Goal: Information Seeking & Learning: Learn about a topic

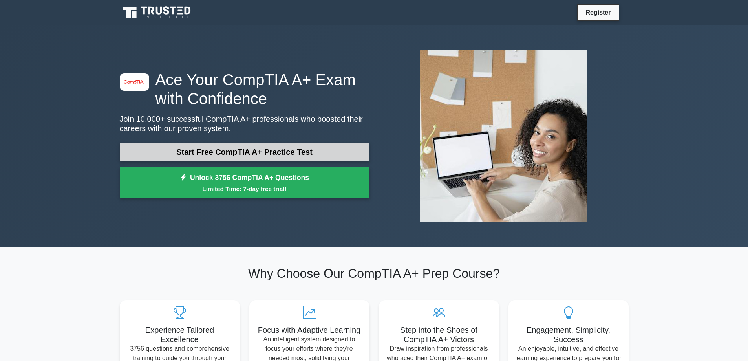
click at [283, 146] on link "Start Free CompTIA A+ Practice Test" at bounding box center [245, 151] width 250 height 19
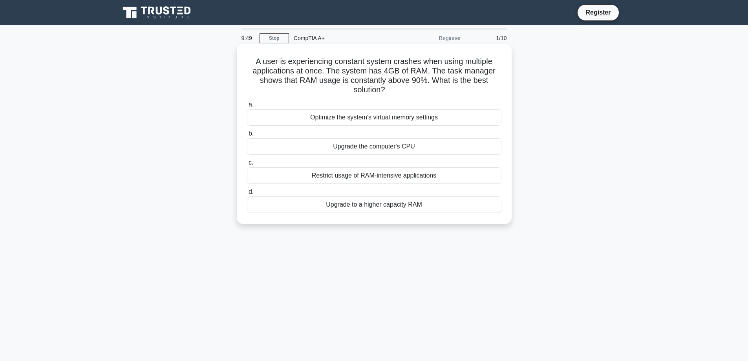
click at [403, 205] on div "Upgrade to a higher capacity RAM" at bounding box center [374, 204] width 254 height 16
click at [247, 194] on input "d. Upgrade to a higher capacity RAM" at bounding box center [247, 191] width 0 height 5
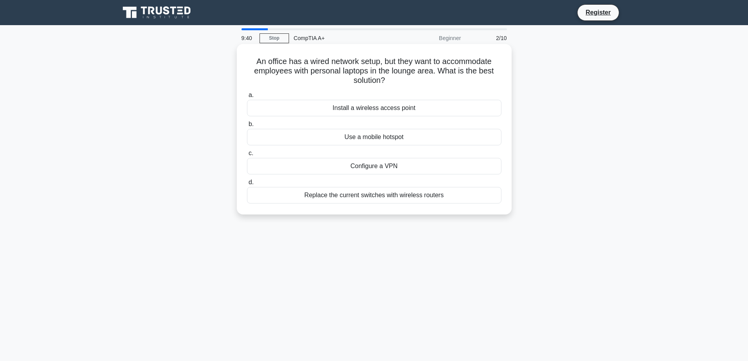
click at [398, 110] on div "Install a wireless access point" at bounding box center [374, 108] width 254 height 16
click at [247, 98] on input "a. Install a wireless access point" at bounding box center [247, 95] width 0 height 5
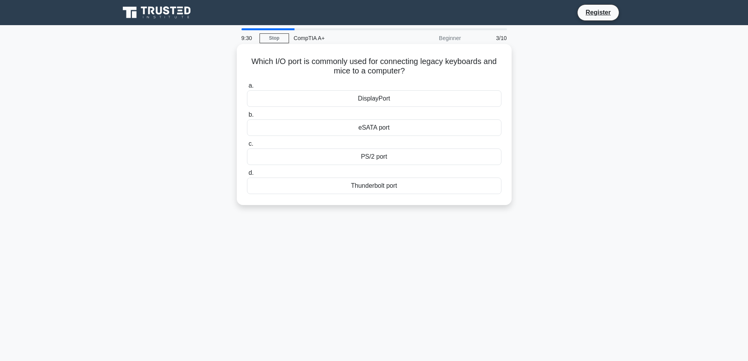
click at [373, 160] on div "PS/2 port" at bounding box center [374, 156] width 254 height 16
click at [247, 146] on input "c. PS/2 port" at bounding box center [247, 143] width 0 height 5
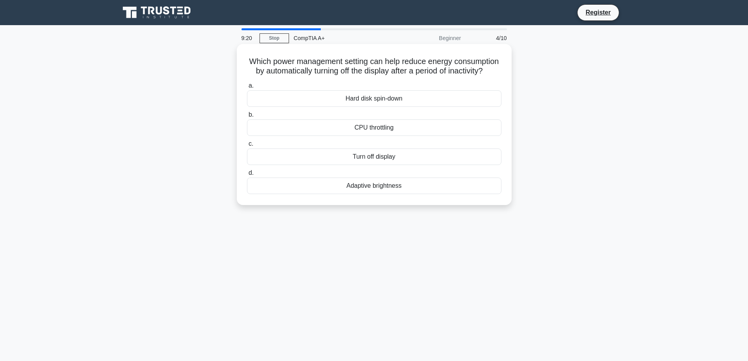
click at [377, 165] on div "Turn off display" at bounding box center [374, 156] width 254 height 16
click at [247, 146] on input "c. Turn off display" at bounding box center [247, 143] width 0 height 5
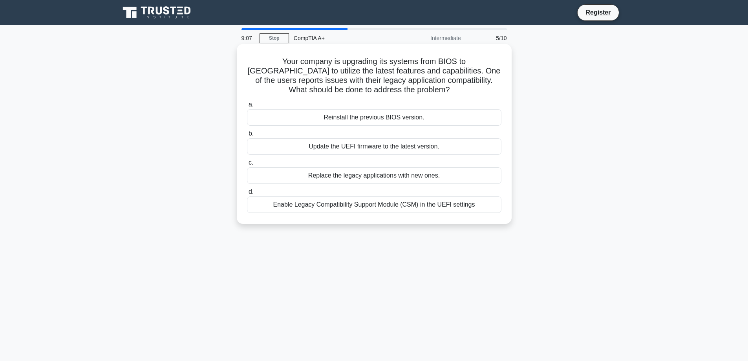
click at [378, 207] on div "Enable Legacy Compatibility Support Module (CSM) in the UEFI settings" at bounding box center [374, 204] width 254 height 16
click at [247, 194] on input "d. Enable Legacy Compatibility Support Module (CSM) in the UEFI settings" at bounding box center [247, 191] width 0 height 5
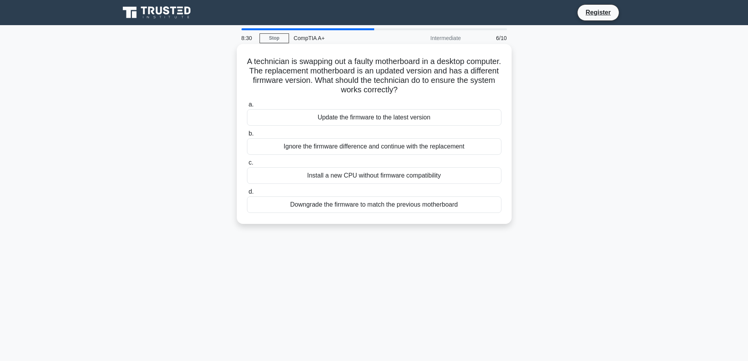
click at [406, 117] on div "Update the firmware to the latest version" at bounding box center [374, 117] width 254 height 16
click at [247, 107] on input "a. Update the firmware to the latest version" at bounding box center [247, 104] width 0 height 5
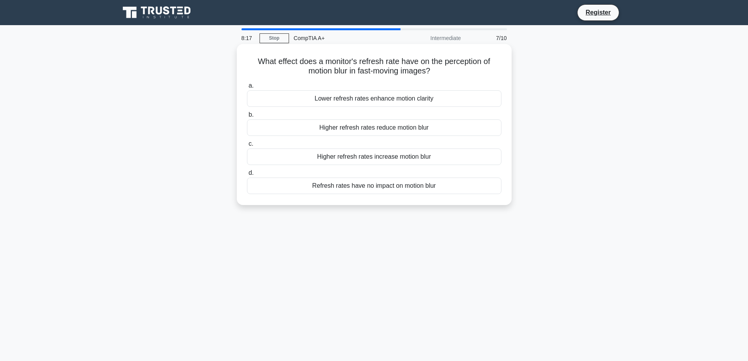
click at [425, 187] on div "Refresh rates have no impact on motion blur" at bounding box center [374, 185] width 254 height 16
click at [247, 175] on input "d. Refresh rates have no impact on motion blur" at bounding box center [247, 172] width 0 height 5
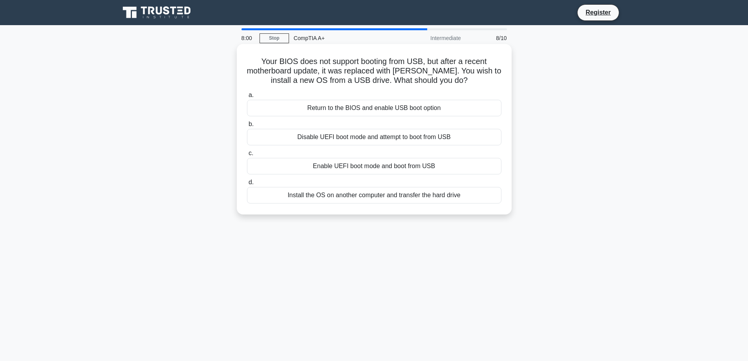
click at [429, 108] on div "Return to the BIOS and enable USB boot option" at bounding box center [374, 108] width 254 height 16
click at [247, 98] on input "a. Return to the BIOS and enable USB boot option" at bounding box center [247, 95] width 0 height 5
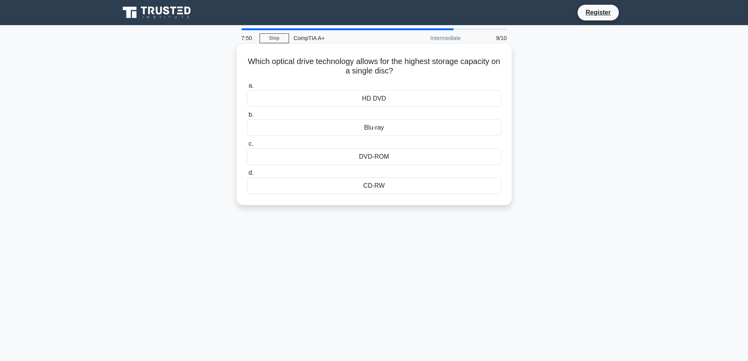
click at [381, 128] on div "Blu-ray" at bounding box center [374, 127] width 254 height 16
click at [247, 117] on input "b. Blu-ray" at bounding box center [247, 114] width 0 height 5
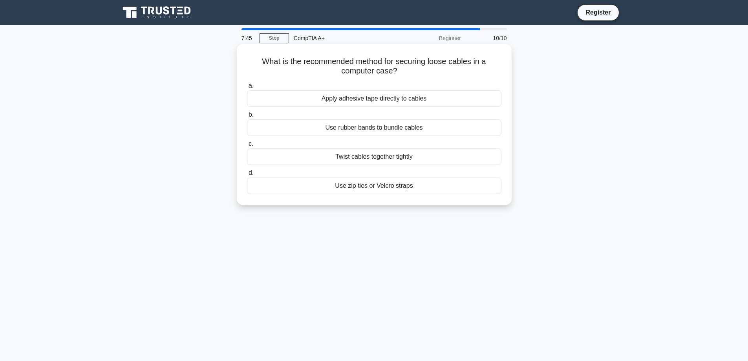
click at [398, 188] on div "Use zip ties or Velcro straps" at bounding box center [374, 185] width 254 height 16
click at [247, 175] on input "d. Use zip ties or Velcro straps" at bounding box center [247, 172] width 0 height 5
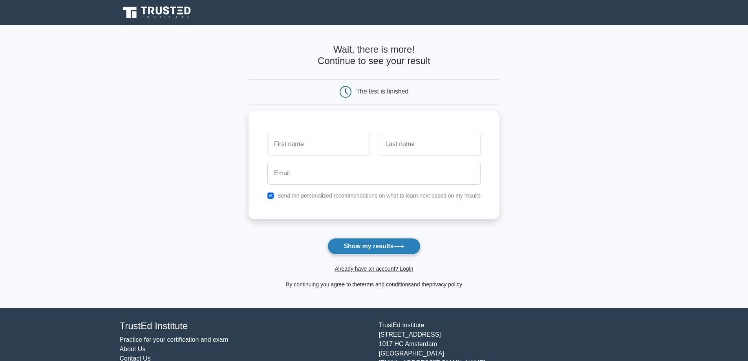
click at [383, 246] on button "Show my results" at bounding box center [373, 246] width 93 height 16
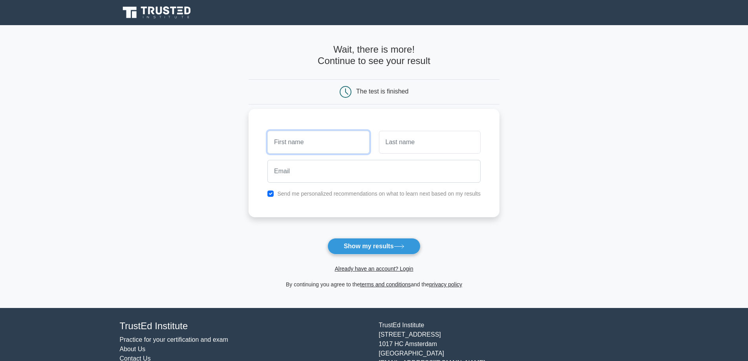
click at [292, 145] on input "text" at bounding box center [318, 142] width 102 height 23
type input "[PERSON_NAME]"
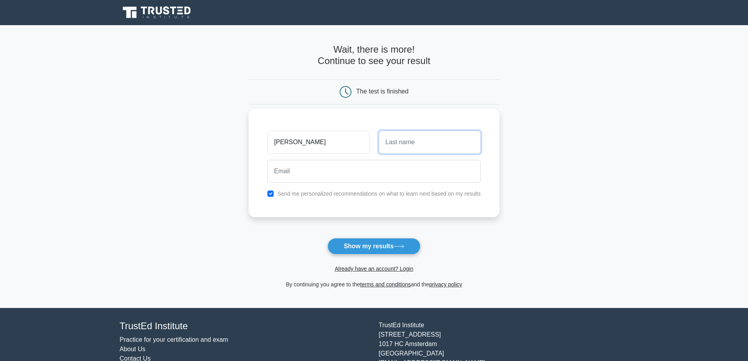
click at [403, 149] on input "text" at bounding box center [430, 142] width 102 height 23
type input "[PERSON_NAME]"
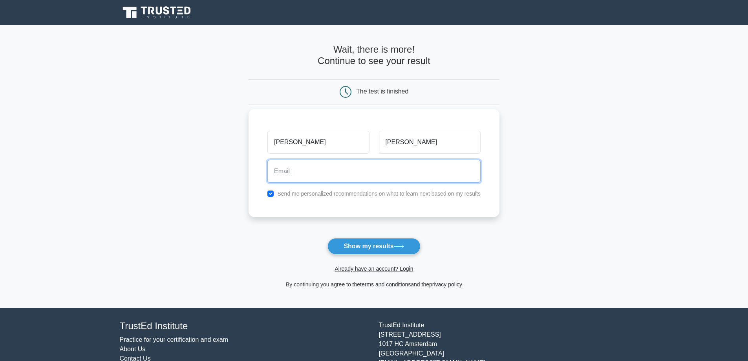
click at [334, 172] on input "email" at bounding box center [373, 171] width 213 height 23
type input "[DOMAIN_NAME][EMAIL_ADDRESS][DOMAIN_NAME]"
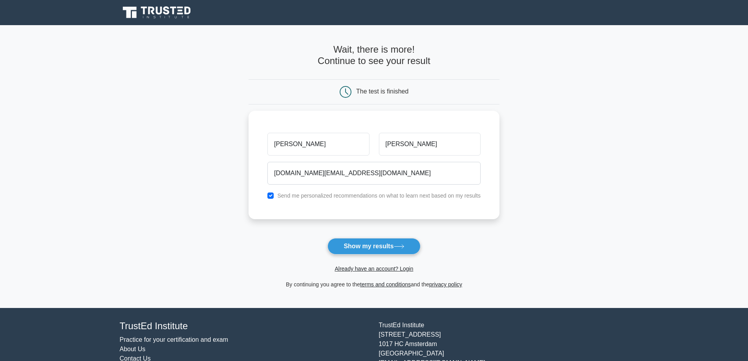
click at [381, 248] on button "Show my results" at bounding box center [373, 246] width 93 height 16
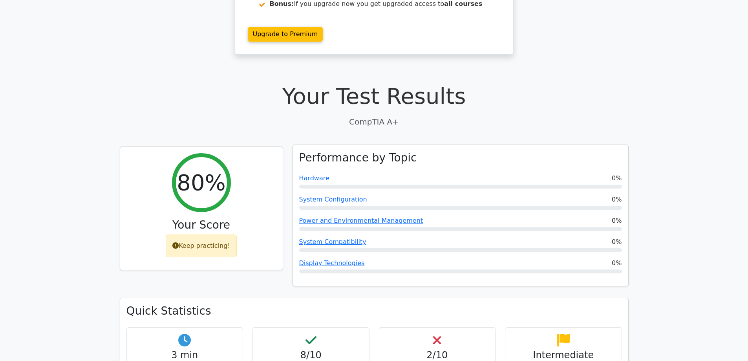
scroll to position [157, 0]
